Goal: Task Accomplishment & Management: Manage account settings

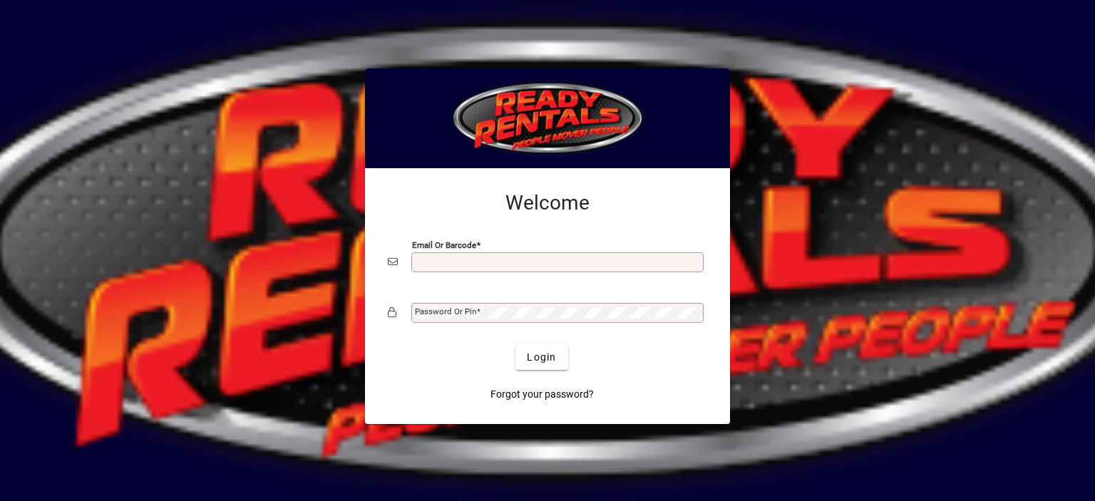
click at [448, 258] on input "Email or Barcode" at bounding box center [559, 262] width 288 height 11
type input "**********"
click at [443, 314] on mat-label "Password or Pin" at bounding box center [445, 312] width 61 height 10
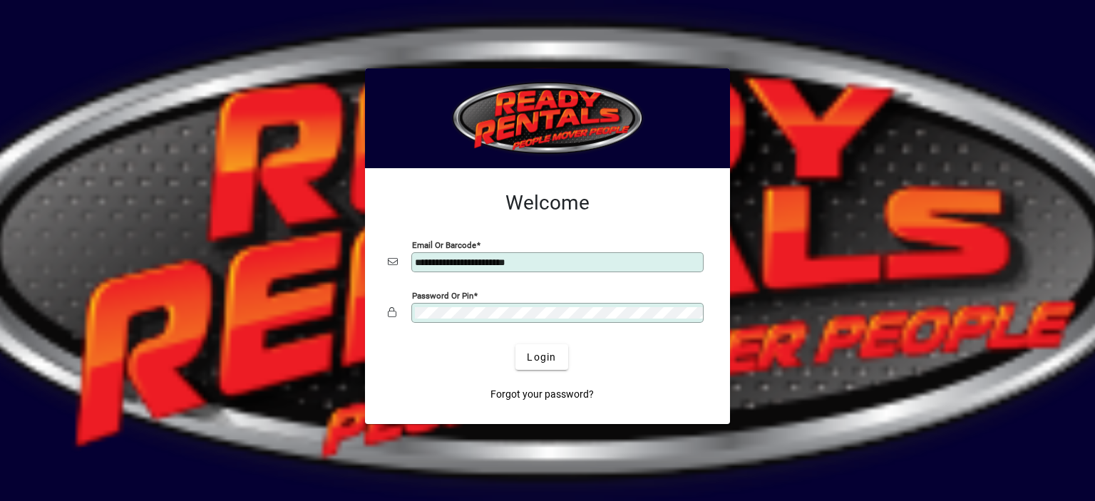
click at [515, 344] on button "Login" at bounding box center [541, 357] width 52 height 26
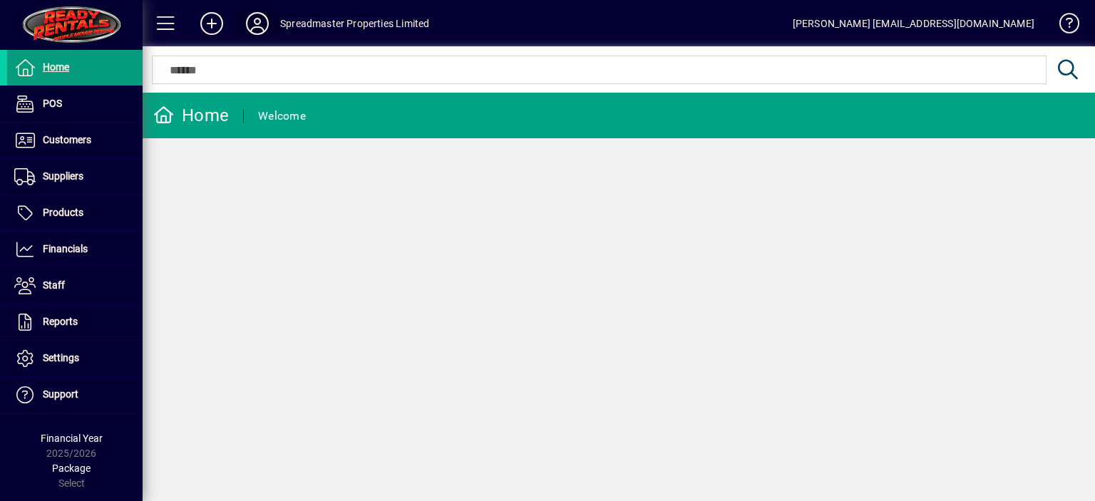
click at [259, 19] on icon at bounding box center [257, 23] width 29 height 23
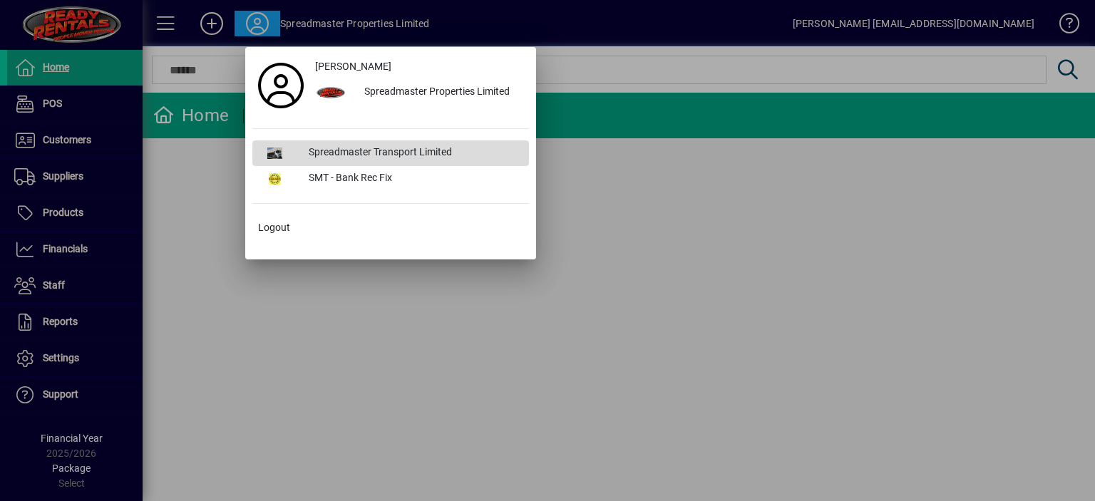
click at [341, 149] on div "Spreadmaster Transport Limited" at bounding box center [413, 153] width 232 height 26
